Goal: Navigation & Orientation: Find specific page/section

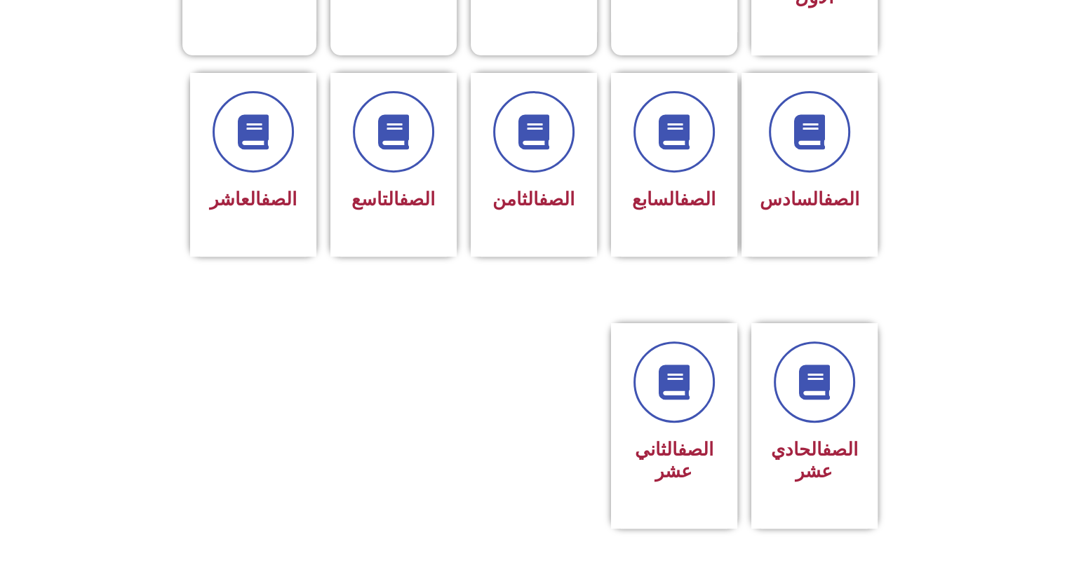
scroll to position [654, 0]
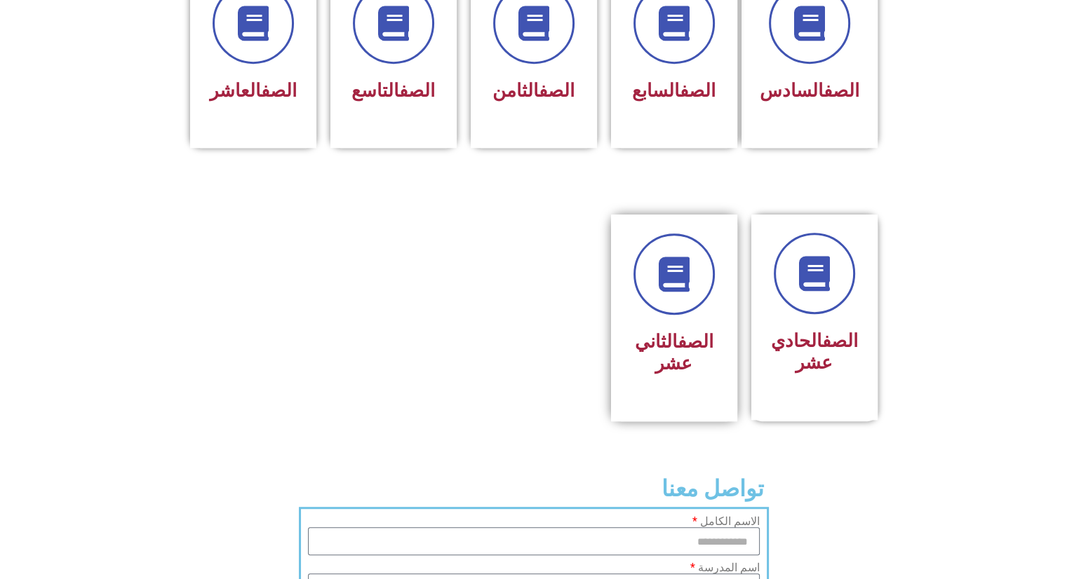
click at [678, 331] on link "الصف" at bounding box center [696, 341] width 36 height 21
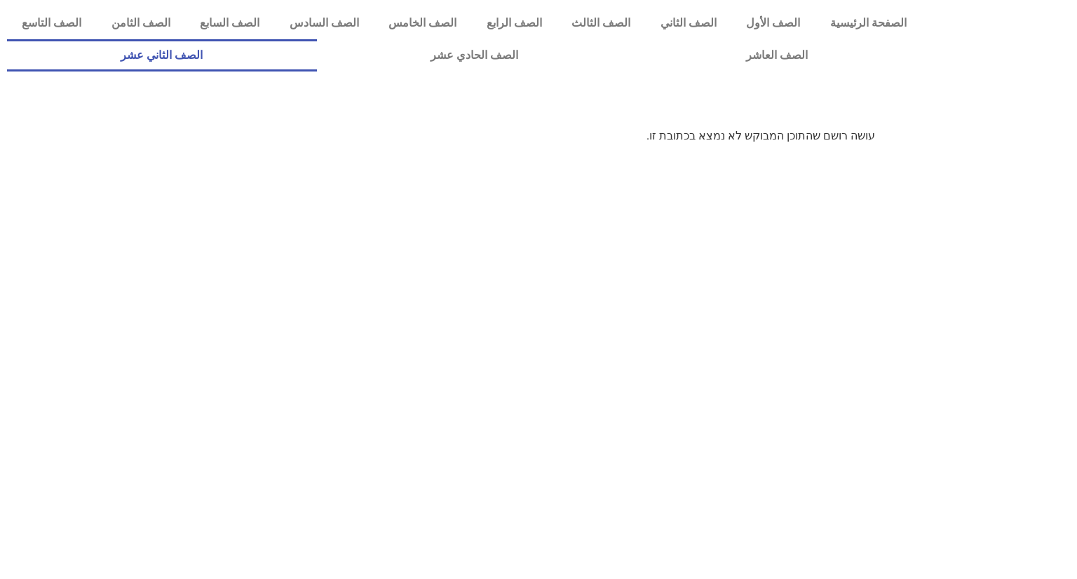
click at [249, 62] on link "الصف الثاني عشر" at bounding box center [162, 55] width 310 height 32
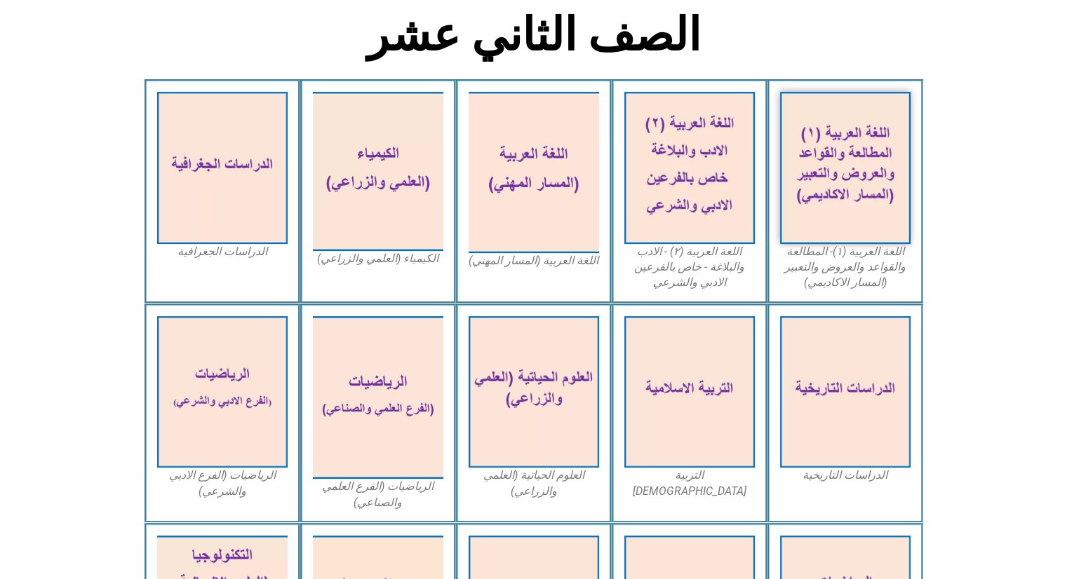
scroll to position [365, 0]
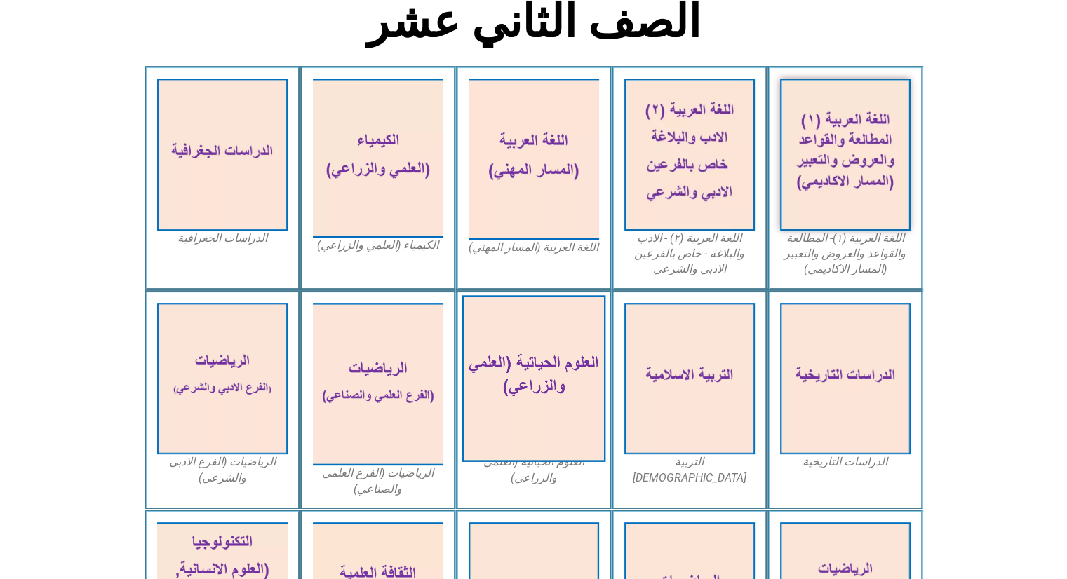
click at [530, 363] on img at bounding box center [534, 378] width 144 height 167
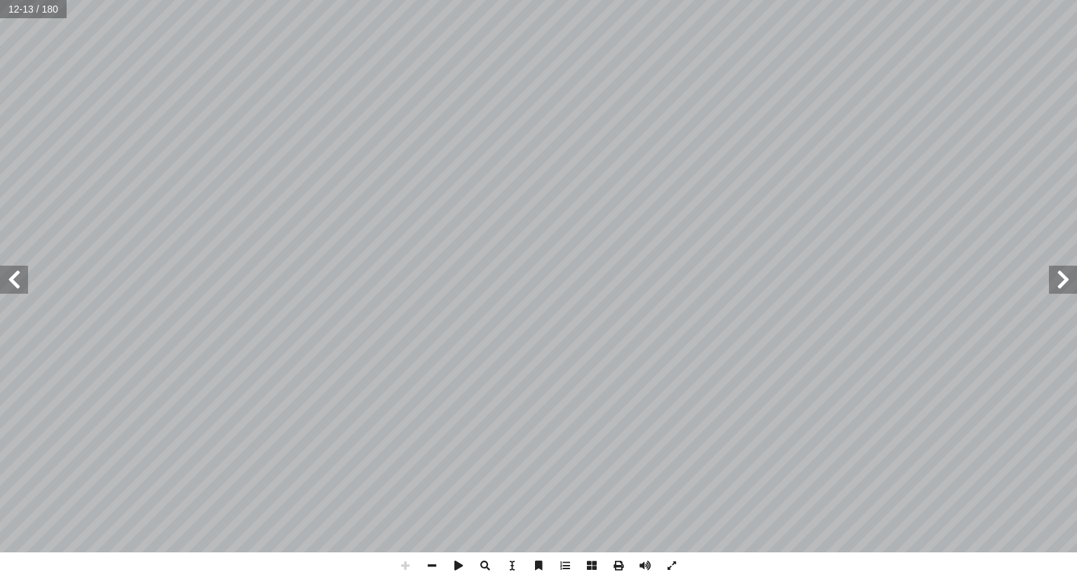
click at [13, 268] on span at bounding box center [14, 280] width 28 height 28
click at [511, 573] on span at bounding box center [512, 566] width 27 height 27
click at [511, 559] on span at bounding box center [512, 566] width 27 height 27
click at [669, 572] on span at bounding box center [672, 566] width 27 height 27
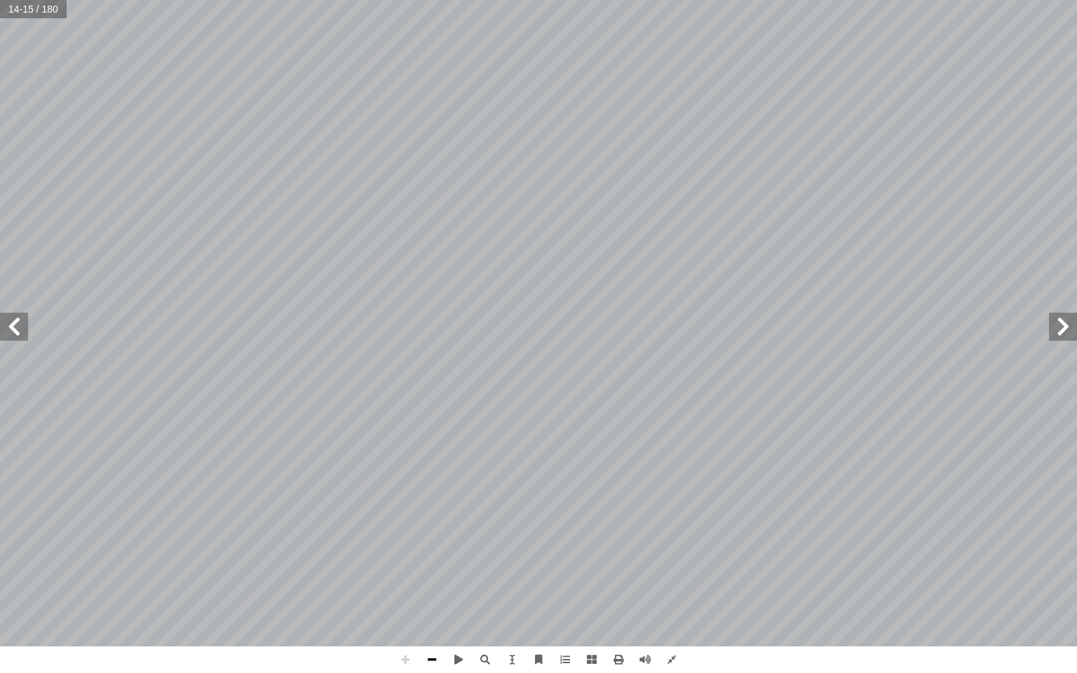
click at [431, 579] on span at bounding box center [432, 660] width 27 height 27
